Goal: Task Accomplishment & Management: Manage account settings

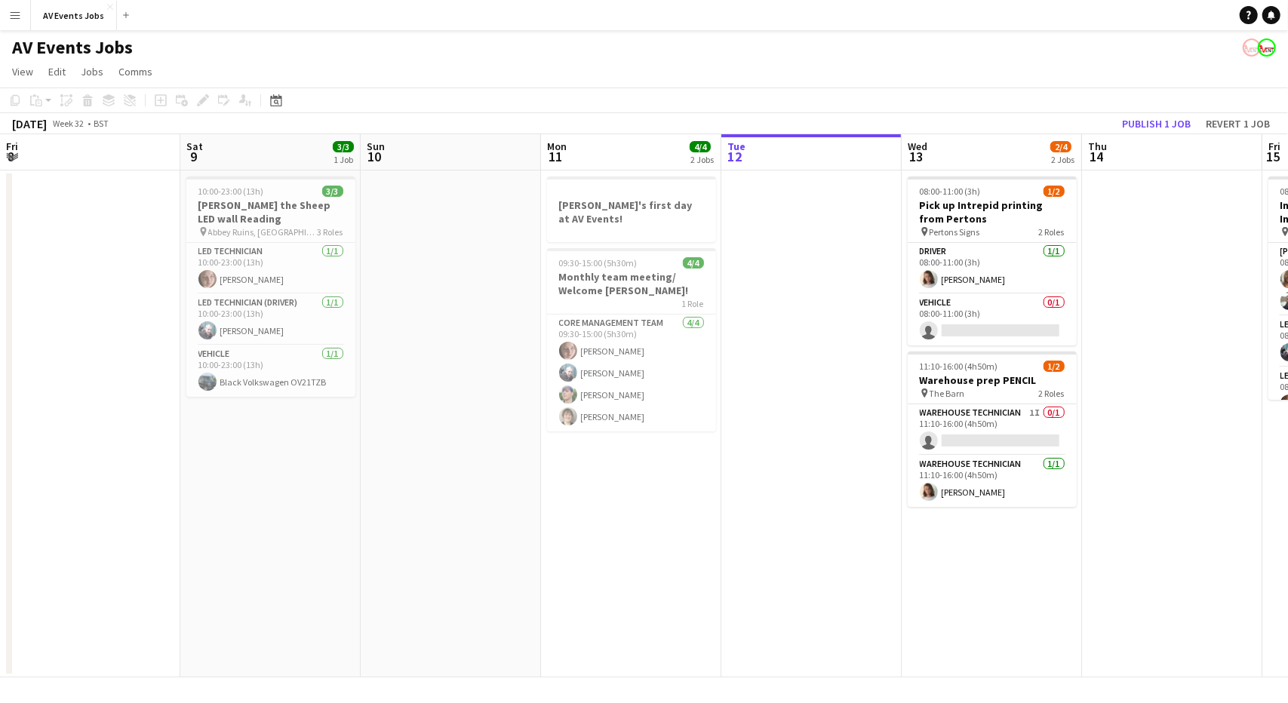
scroll to position [0, 361]
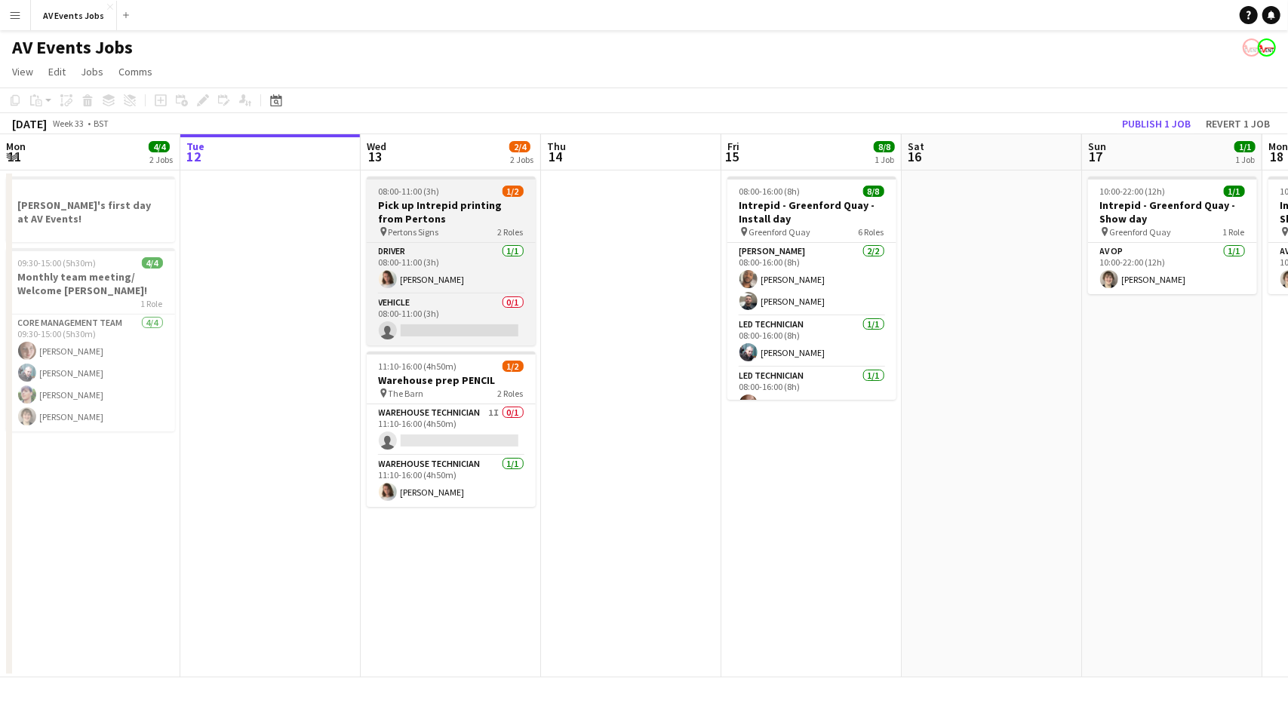
click at [460, 213] on h3 "Pick up Intrepid printing from Pertons" at bounding box center [451, 211] width 169 height 27
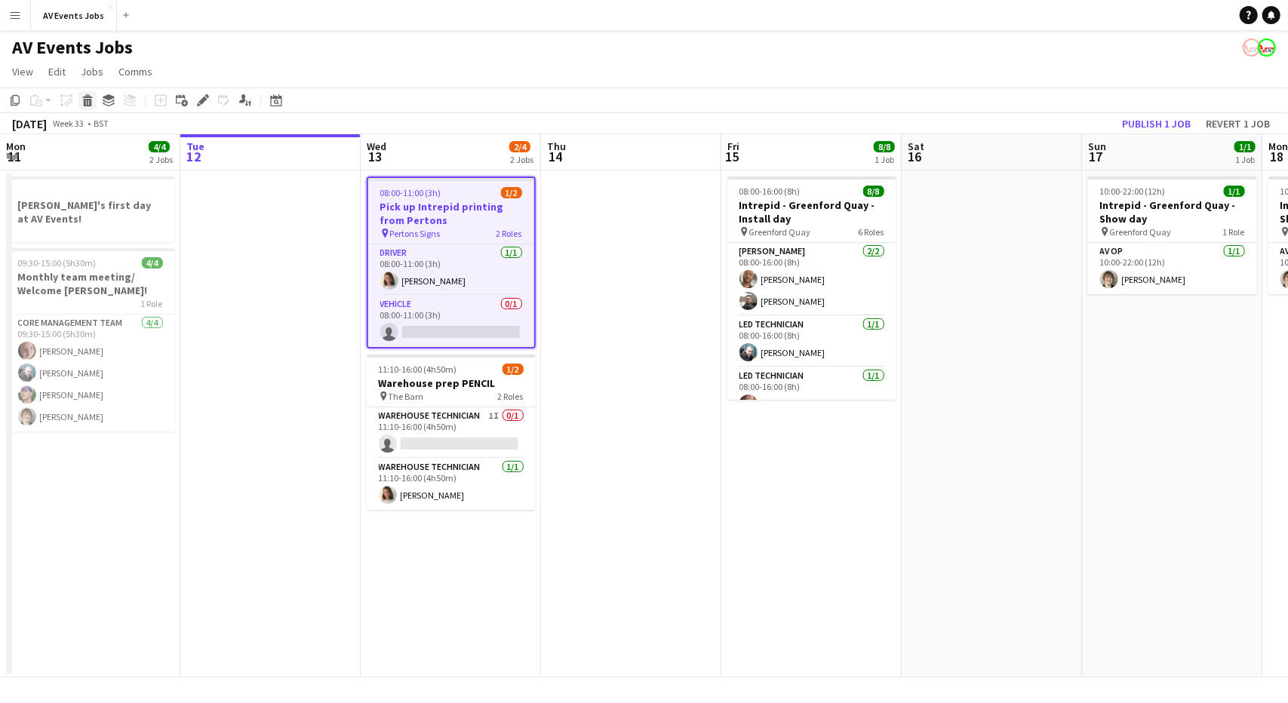
click at [86, 98] on icon "Delete" at bounding box center [87, 100] width 12 height 12
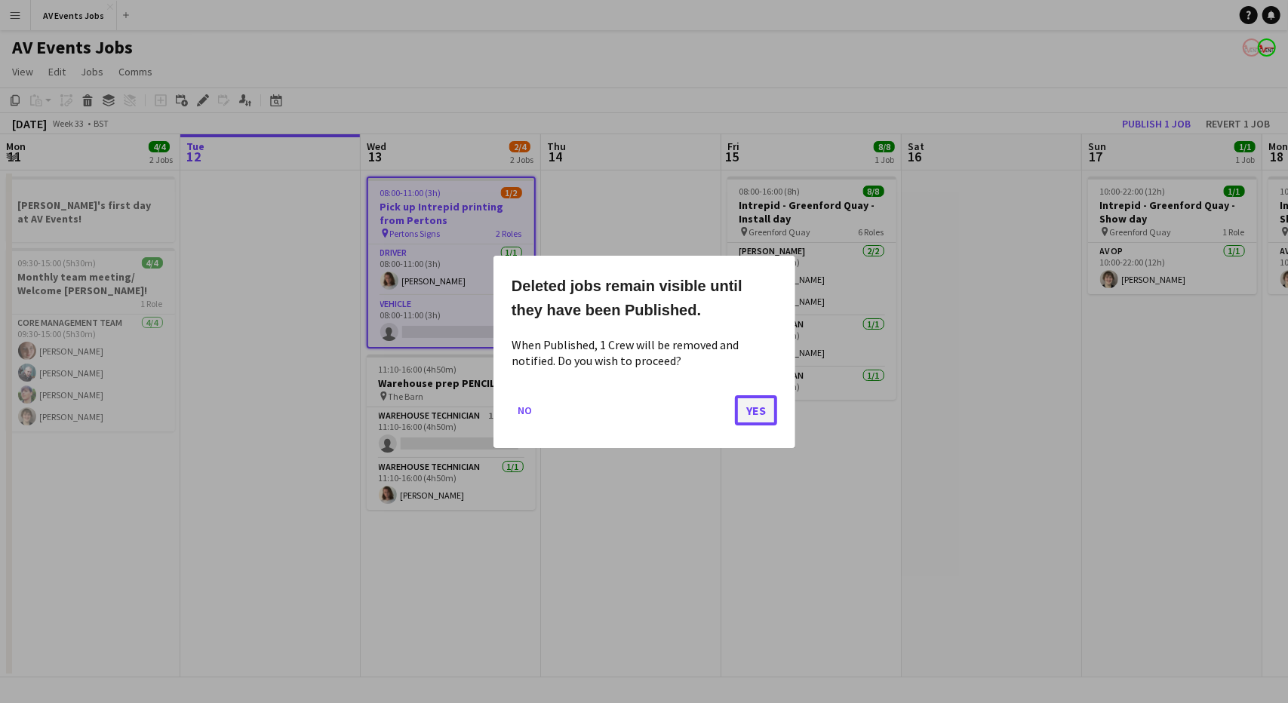
click at [756, 407] on button "Yes" at bounding box center [756, 410] width 42 height 30
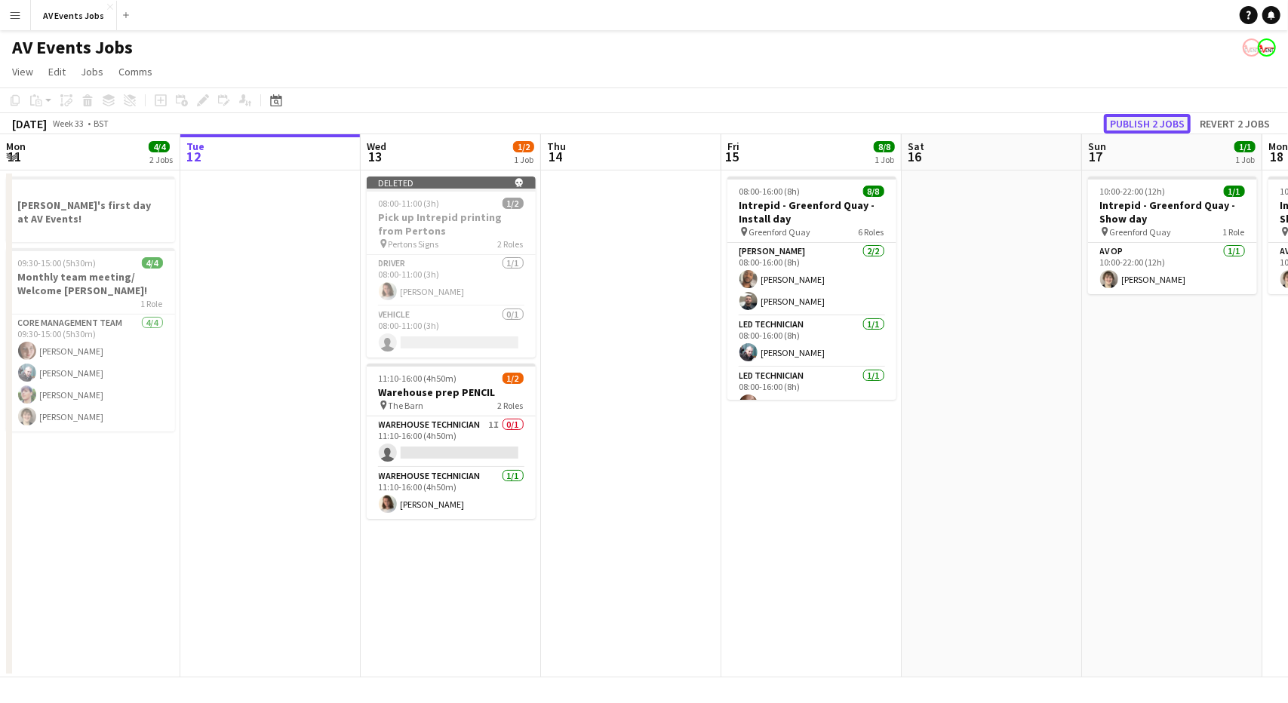
click at [1126, 123] on button "Publish 2 jobs" at bounding box center [1147, 124] width 87 height 20
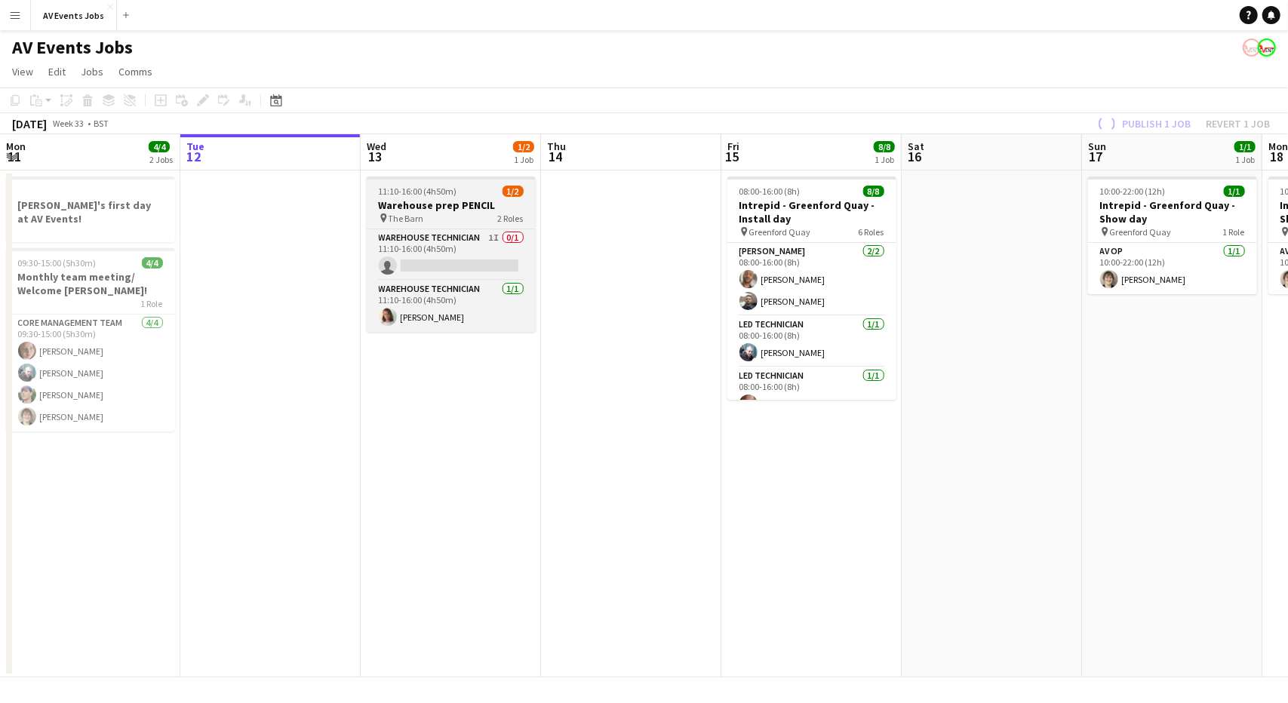
click at [478, 194] on div "11:10-16:00 (4h50m) 1/2" at bounding box center [451, 191] width 169 height 11
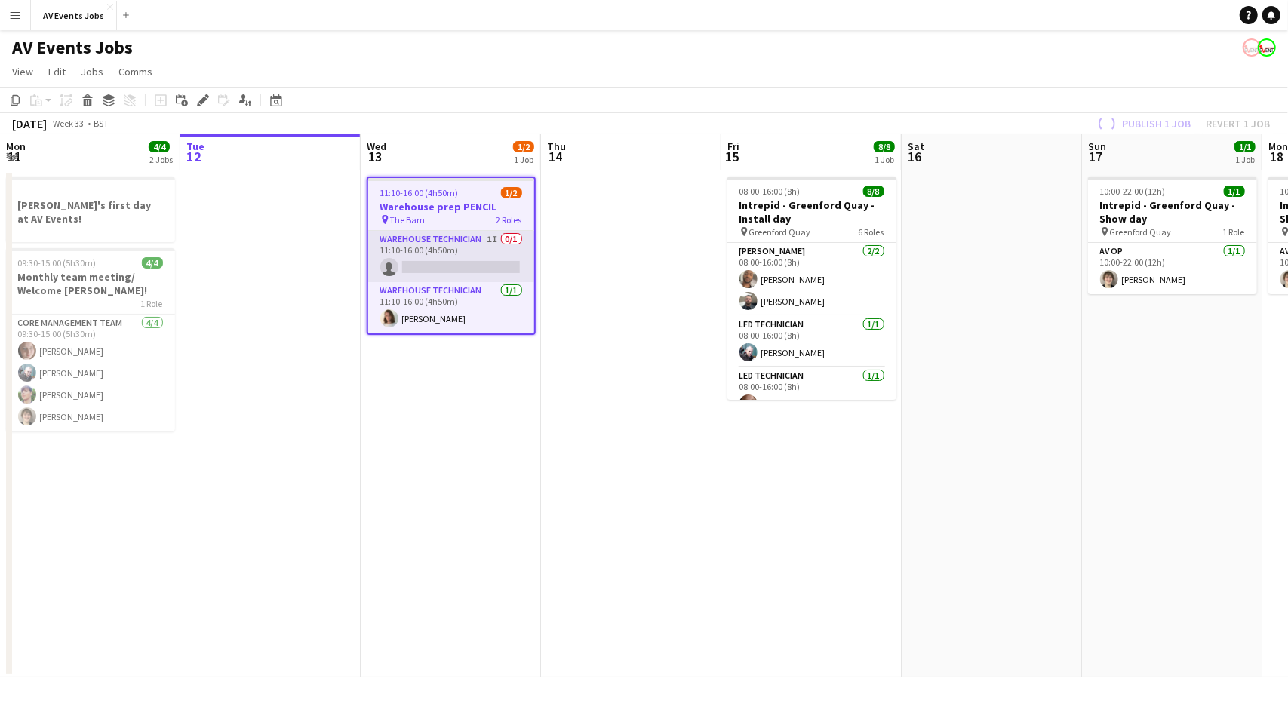
click at [451, 260] on app-card-role "Warehouse Technician 1I 0/1 11:10-16:00 (4h50m) single-neutral-actions" at bounding box center [451, 256] width 166 height 51
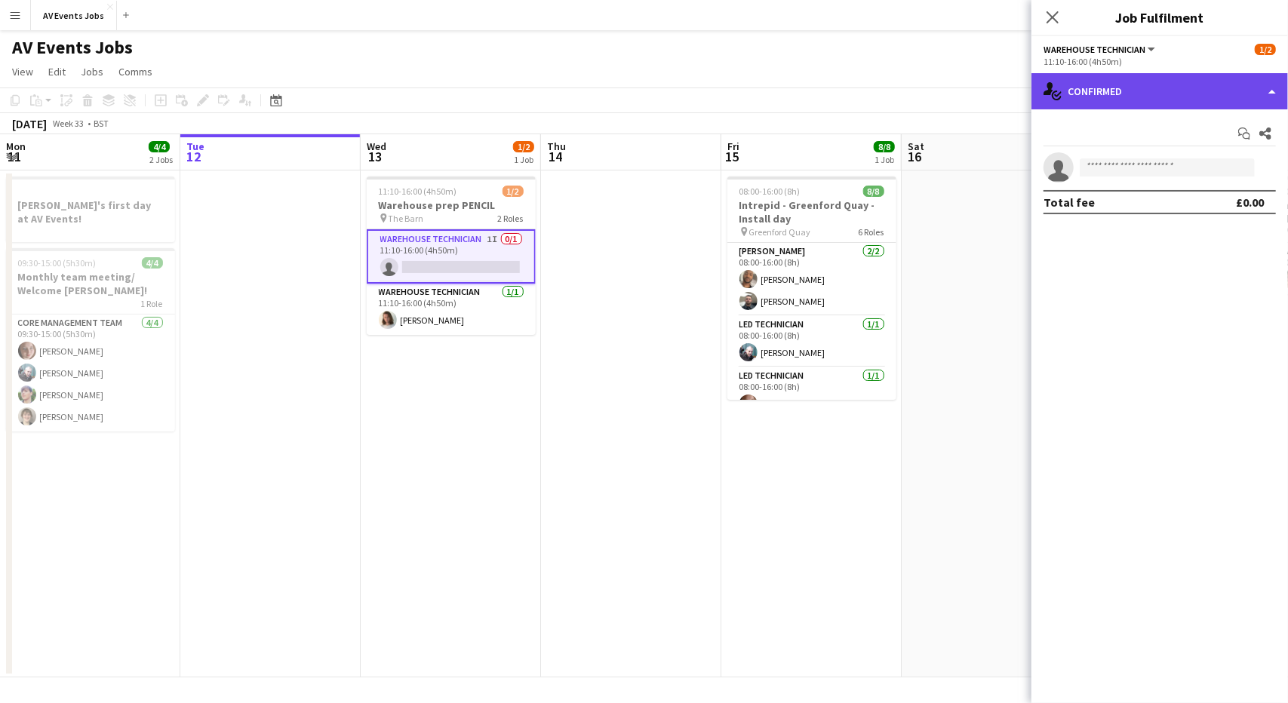
click at [1124, 102] on div "single-neutral-actions-check-2 Confirmed" at bounding box center [1160, 91] width 257 height 36
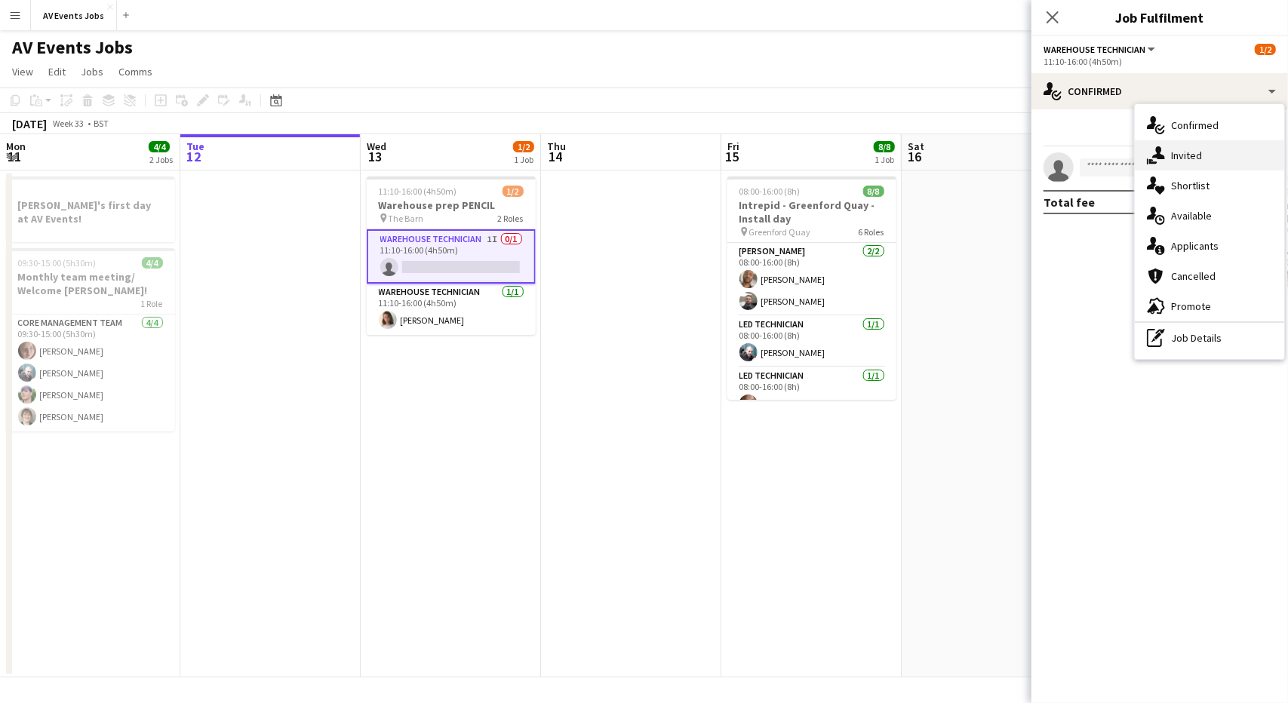
click at [1178, 152] on div "single-neutral-actions-share-1 Invited" at bounding box center [1209, 155] width 149 height 30
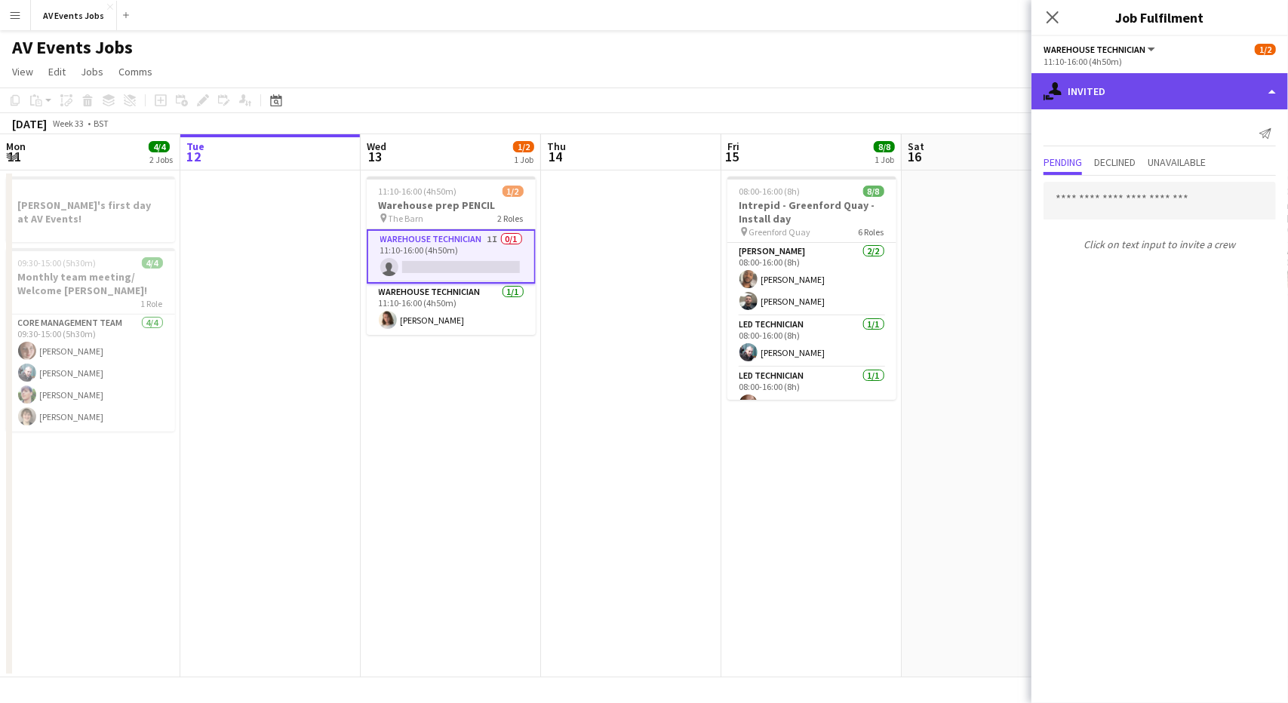
click at [1123, 91] on div "single-neutral-actions-share-1 Invited" at bounding box center [1160, 91] width 257 height 36
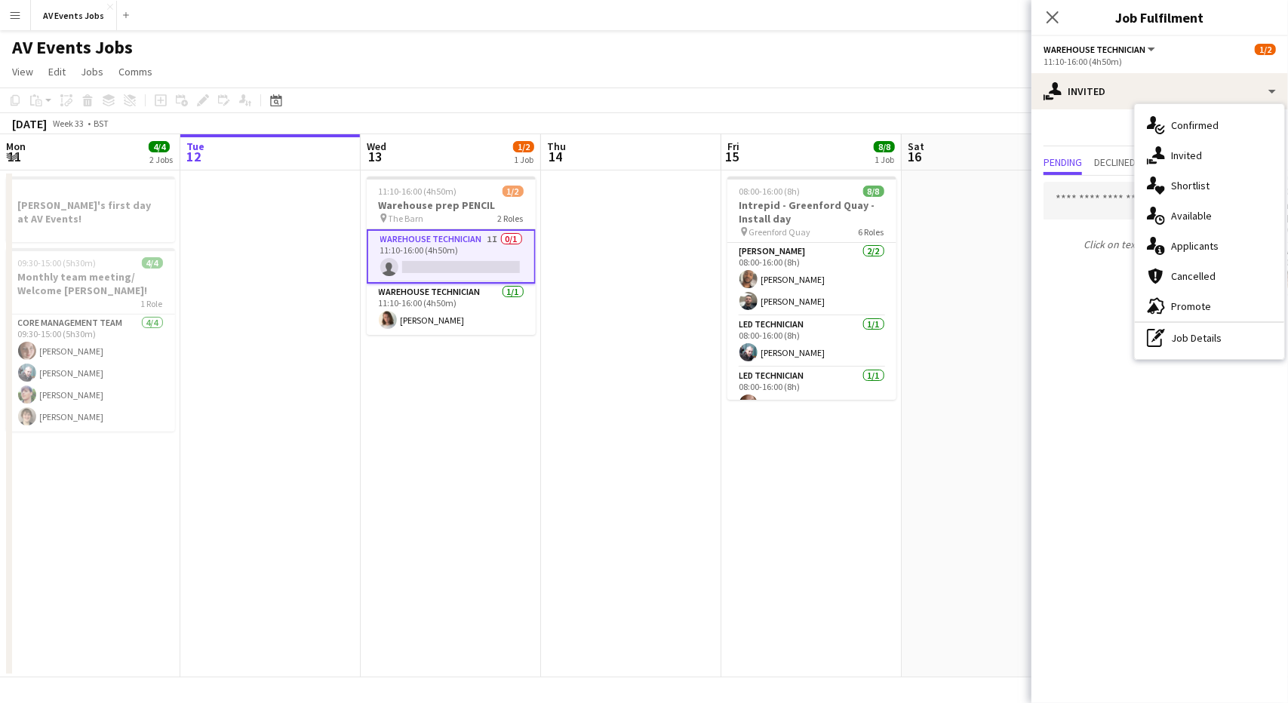
click at [1108, 152] on div "Send notification Pending Declined Unavailable Click on text input to invite a …" at bounding box center [1160, 189] width 257 height 160
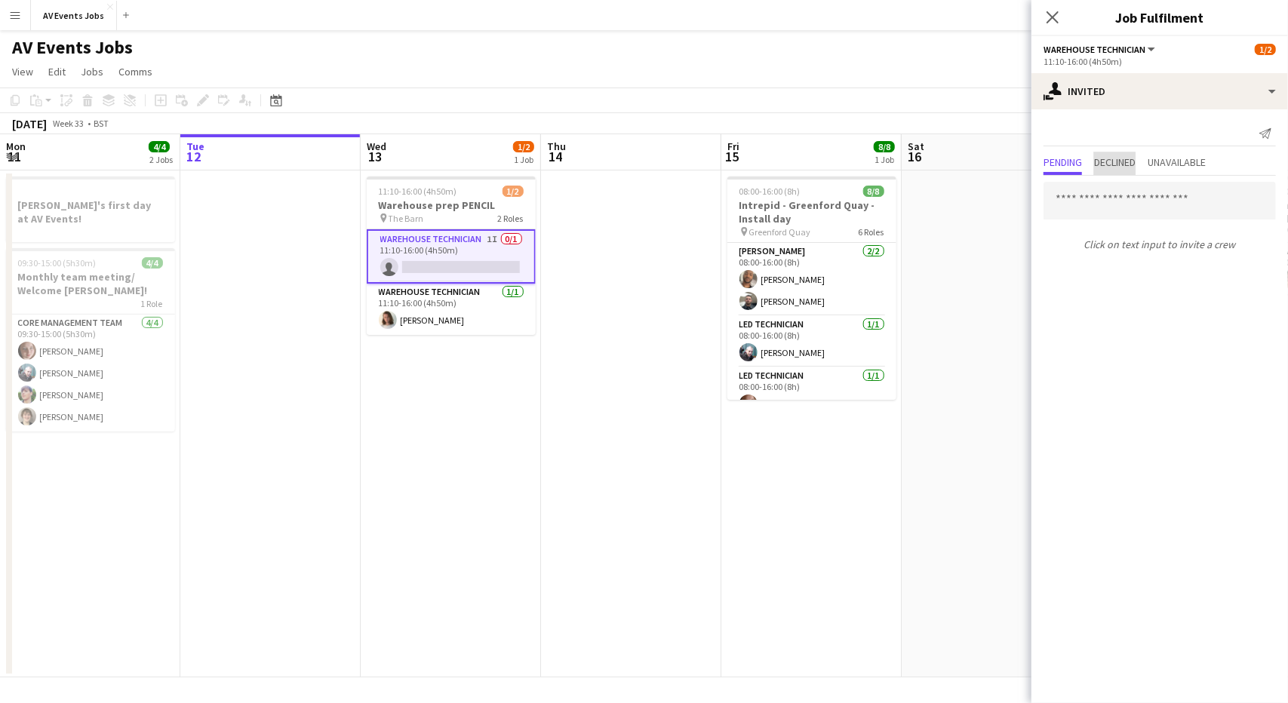
click at [1109, 157] on span "Declined" at bounding box center [1115, 162] width 42 height 11
click at [1185, 167] on span "Unavailable" at bounding box center [1177, 162] width 58 height 11
